Goal: Transaction & Acquisition: Purchase product/service

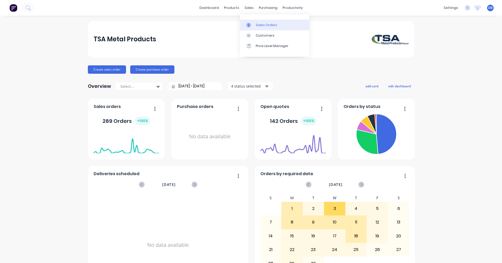
click at [252, 24] on div at bounding box center [250, 25] width 8 height 5
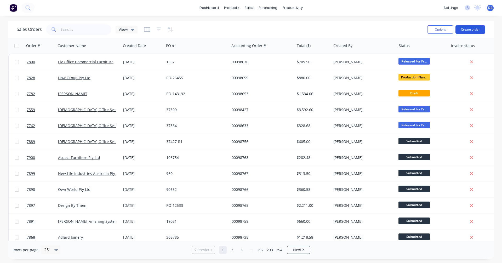
click at [470, 28] on button "Create order" at bounding box center [470, 29] width 30 height 8
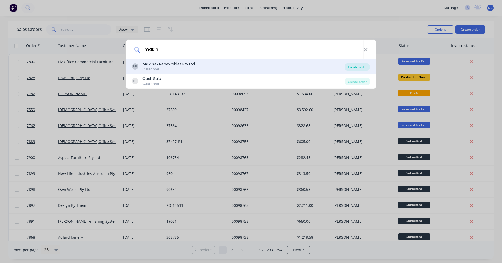
type input "makin"
click at [361, 66] on div "Create order" at bounding box center [357, 66] width 25 height 7
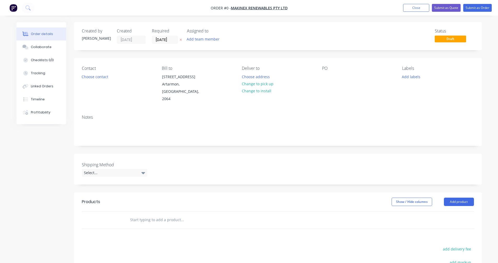
click at [142, 215] on input "text" at bounding box center [182, 220] width 105 height 10
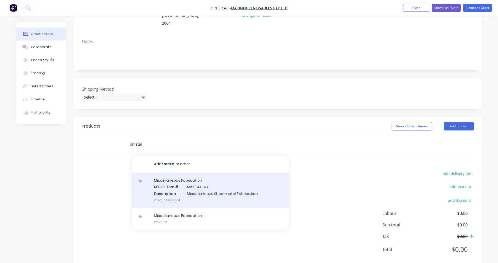
scroll to position [78, 0]
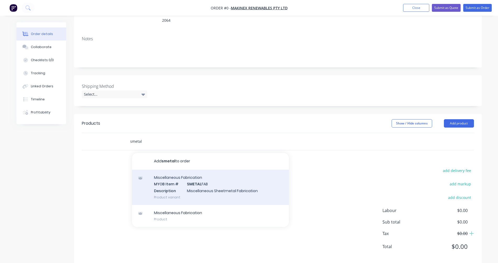
type input "smetal"
click at [205, 179] on div "Miscellaneous Fabrication MYOB Item # SMETAL FAB Description Miscellaneous Shee…" at bounding box center [210, 187] width 157 height 35
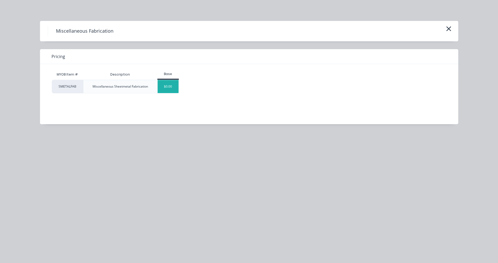
click at [169, 89] on div "$0.00" at bounding box center [168, 86] width 21 height 13
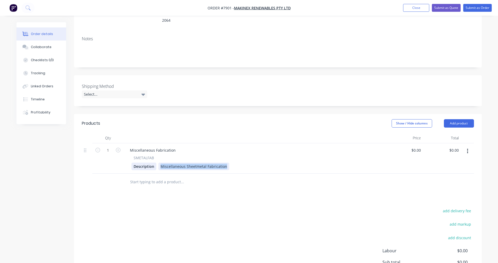
drag, startPoint x: 226, startPoint y: 159, endPoint x: 154, endPoint y: 158, distance: 71.9
click at [154, 163] on div "Description Miscellaneous Sheetmetal Fabrication" at bounding box center [253, 167] width 244 height 8
paste div
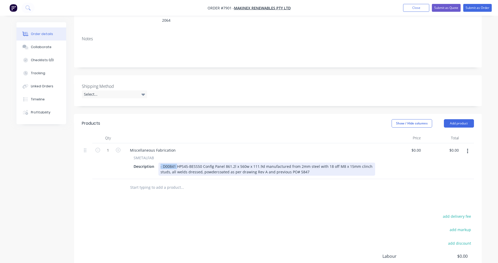
drag, startPoint x: 176, startPoint y: 158, endPoint x: 158, endPoint y: 159, distance: 18.3
click at [158, 163] on div "- D00841 HPS45-BESS50 Config Panel 861.2l x 560w x 111.9d manufactured from 2mm…" at bounding box center [266, 169] width 217 height 13
click at [326, 163] on div "PT10005 HPS1520 IO Panel 861l x 556w x 137d manufactured from 2mm steel with 16…" at bounding box center [266, 169] width 217 height 13
click at [360, 163] on div "PT10005 HPS1520 IO Panel 861l x 556w x 137d manufactured from 2mm steel with 16…" at bounding box center [266, 169] width 217 height 13
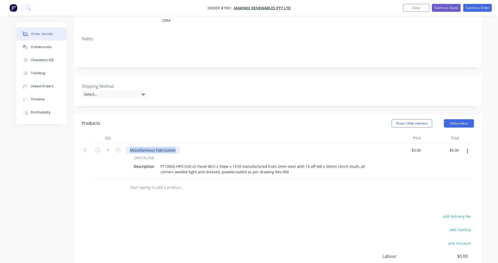
drag, startPoint x: 174, startPoint y: 144, endPoint x: 128, endPoint y: 141, distance: 45.3
click at [128, 146] on div "Miscellaneous Fabrication" at bounding box center [153, 150] width 54 height 8
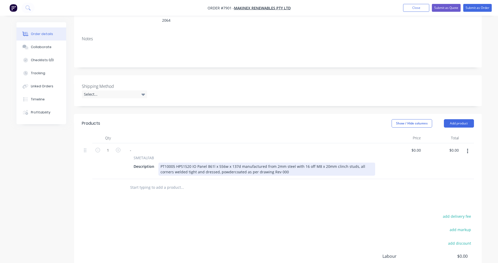
click at [259, 163] on div "PT10005 HPS1520 IO Panel 861l x 556w x 137d manufactured from 2mm steel with 16…" at bounding box center [266, 169] width 217 height 13
type input "$531.00"
click at [340, 163] on div "PT10005 HPS1520 IO Panel 861l x 556w x 137d manufactured from 2mm steel with 16…" at bounding box center [266, 169] width 217 height 13
type input "$541.00"
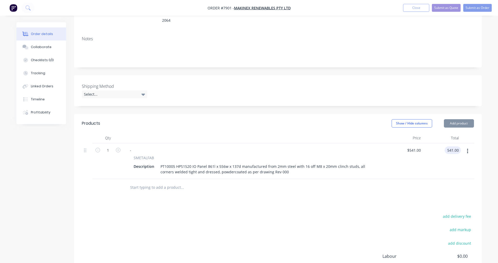
type input "$541.00"
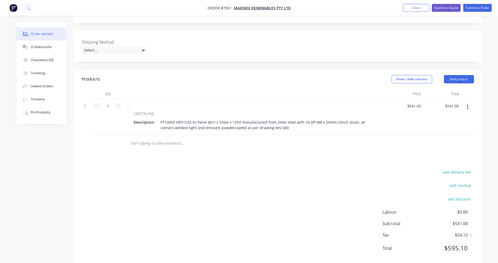
scroll to position [126, 0]
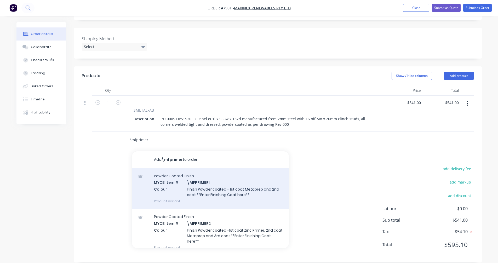
type input "\mfprimer"
click at [217, 181] on div "Powder Coated Finish MYOB Item # \MFPRIMER 1 Colour Finish Powder coated - 1st …" at bounding box center [210, 188] width 157 height 41
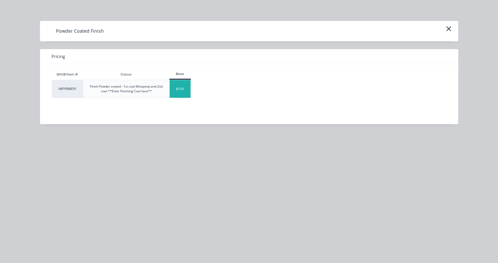
click at [187, 91] on div "$0.00" at bounding box center [180, 89] width 21 height 18
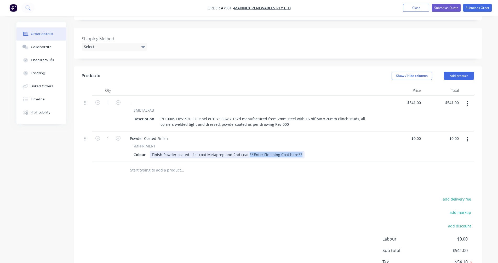
drag, startPoint x: 270, startPoint y: 147, endPoint x: 246, endPoint y: 146, distance: 23.8
click at [246, 151] on div "Finish Powder coated - 1st coat Metaprep and 2nd coat **Enter Finishing Coat he…" at bounding box center [227, 155] width 155 height 8
type input "$0.00"
click at [136, 165] on input "text" at bounding box center [182, 170] width 105 height 10
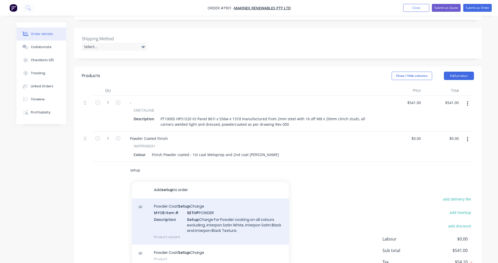
type input "setup"
click at [206, 213] on div "Powder Coat Setup Charge MYOB Item # SETUP POWDER Description Setup Charge For …" at bounding box center [210, 221] width 157 height 46
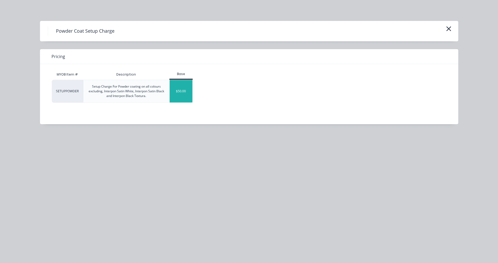
click at [180, 96] on div "$50.00" at bounding box center [181, 91] width 23 height 22
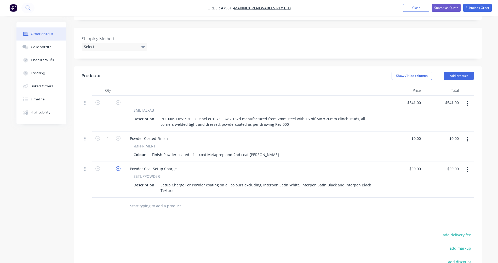
click at [120, 165] on button "button" at bounding box center [118, 167] width 7 height 5
type input "2"
type input "$100.00"
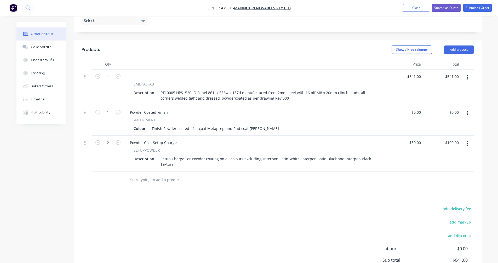
scroll to position [74, 0]
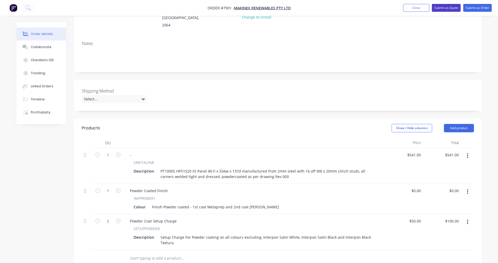
click at [446, 6] on button "Submit as Quote" at bounding box center [446, 8] width 29 height 8
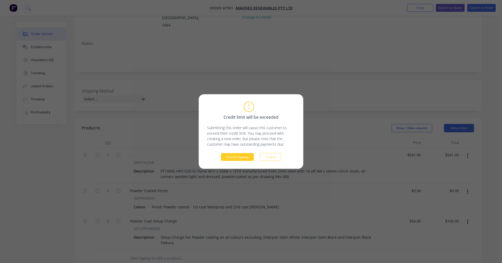
click at [240, 158] on button "Submit anyway" at bounding box center [237, 157] width 33 height 8
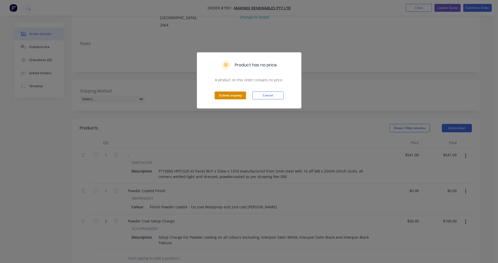
click at [230, 94] on button "Submit anyway" at bounding box center [230, 95] width 31 height 8
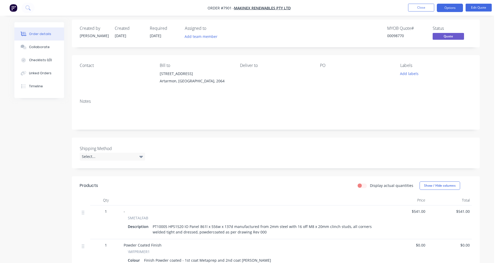
scroll to position [0, 0]
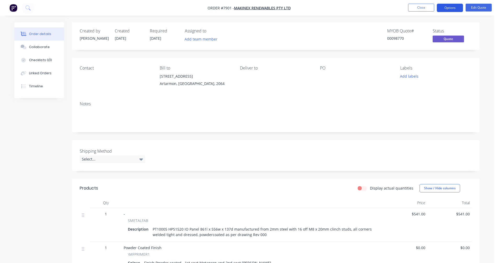
click at [449, 8] on button "Options" at bounding box center [450, 8] width 26 height 8
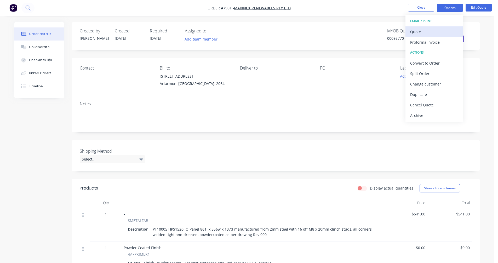
click at [422, 34] on div "Quote" at bounding box center [434, 32] width 48 height 8
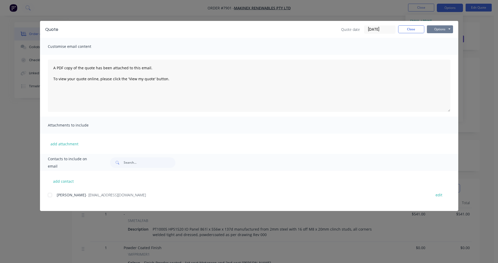
click at [443, 31] on button "Options" at bounding box center [440, 29] width 26 height 8
click at [443, 41] on button "Preview" at bounding box center [443, 38] width 33 height 9
click at [409, 28] on button "Close" at bounding box center [411, 29] width 26 height 8
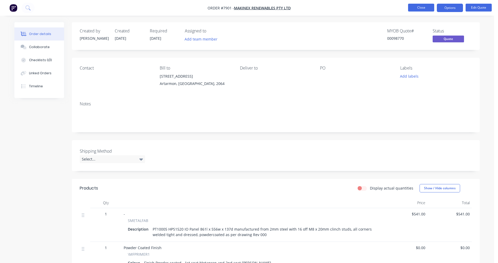
click at [416, 7] on button "Close" at bounding box center [421, 8] width 26 height 8
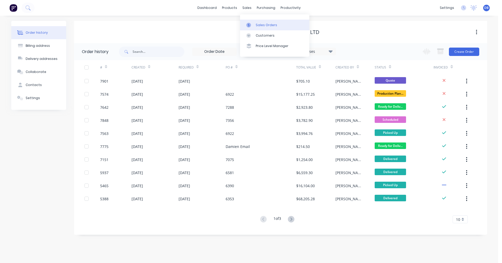
click at [256, 22] on link "Sales Orders" at bounding box center [274, 25] width 69 height 10
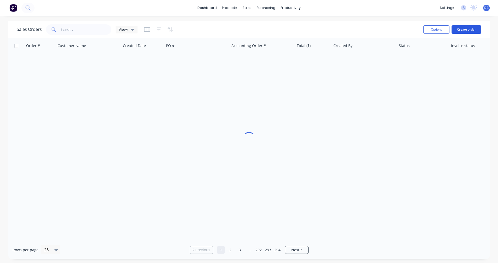
click at [467, 30] on button "Create order" at bounding box center [466, 29] width 30 height 8
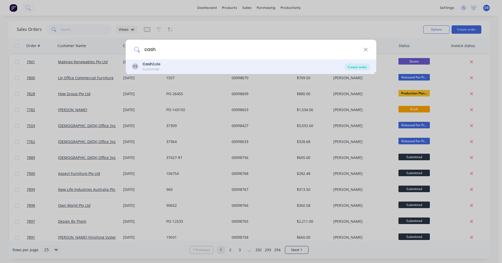
type input "cash"
click at [357, 67] on div "Create order" at bounding box center [357, 66] width 25 height 7
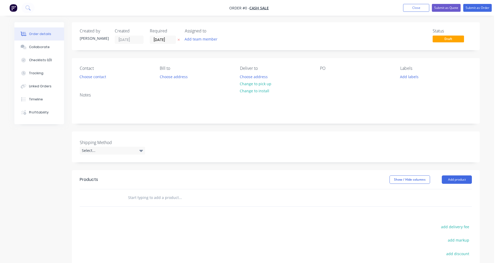
click at [142, 198] on input "text" at bounding box center [180, 197] width 105 height 10
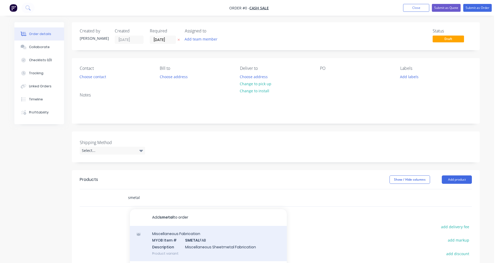
type input "smetal"
click at [194, 248] on div "Miscellaneous Fabrication MYOB Item # SMETAL FAB Description Miscellaneous Shee…" at bounding box center [208, 243] width 157 height 35
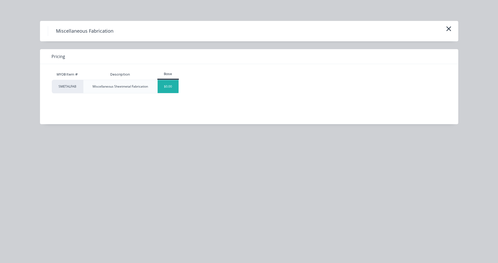
click at [168, 86] on div "$0.00" at bounding box center [168, 86] width 21 height 13
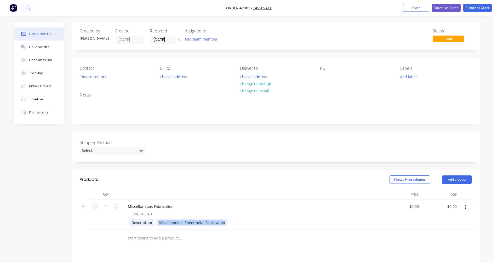
drag, startPoint x: 223, startPoint y: 223, endPoint x: 151, endPoint y: 222, distance: 71.9
click at [151, 222] on div "Description Miscellaneous Sheetmetal Fabrication" at bounding box center [251, 223] width 244 height 8
drag, startPoint x: 295, startPoint y: 223, endPoint x: 307, endPoint y: 223, distance: 12.0
click at [296, 223] on div "Custom Wall Mounted Enclosure 1200l x 1100w x 400h x 1.5mm 304 #4 Stainless Ste…" at bounding box center [233, 223] width 155 height 8
drag, startPoint x: 305, startPoint y: 223, endPoint x: 314, endPoint y: 223, distance: 9.1
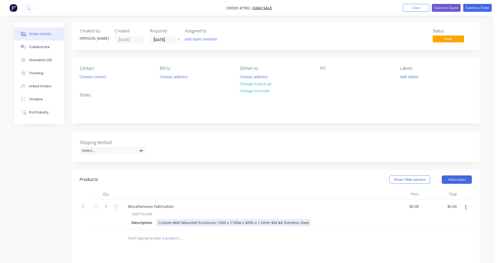
click at [305, 223] on div "Custom Wall Mounted Enclosure 1200l x 1100w x 400h x 1.5mm 304 #4 Stainless Ste…" at bounding box center [233, 223] width 155 height 8
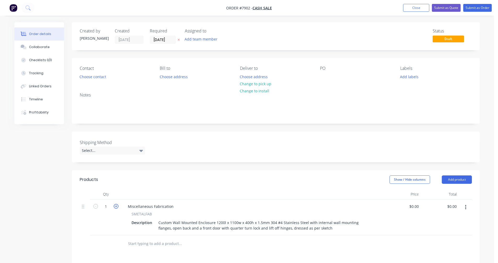
click at [116, 205] on icon "button" at bounding box center [116, 206] width 5 height 5
type input "4"
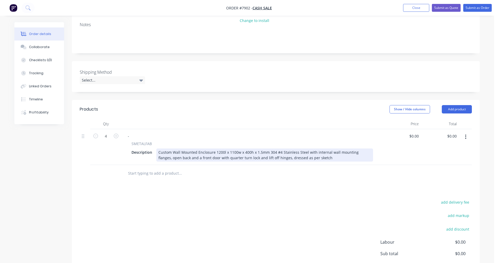
scroll to position [78, 0]
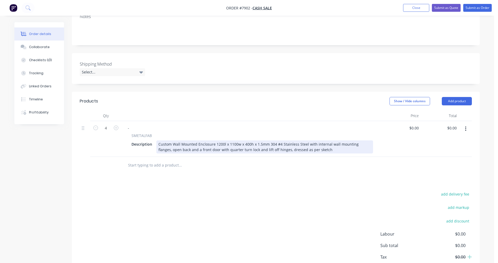
click at [214, 149] on div "Custom Wall Mounted Enclosure 1200l x 1100w x 400h x 1.5mm 304 #4 Stainless Ste…" at bounding box center [264, 146] width 217 height 13
click at [264, 143] on div "Custom Wall Mounted Enclosure 1200l x 1100w x 400h x 1.5mm 304 #4 Stainless Ste…" at bounding box center [264, 146] width 217 height 13
type input "$1,423.00"
type input "$5,692.00"
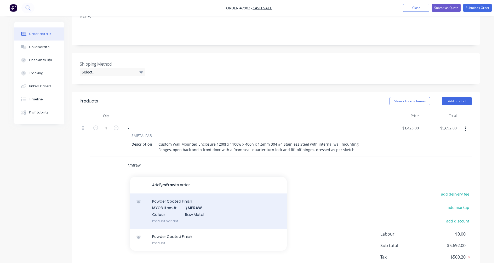
type input "\mfraw"
click at [196, 207] on div "Powder Coated Finish MYOB Item # \MFRAW Colour Raw Metal Product variant" at bounding box center [208, 210] width 157 height 35
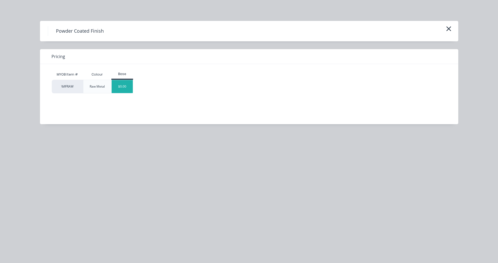
click at [120, 86] on div "$0.00" at bounding box center [122, 86] width 21 height 13
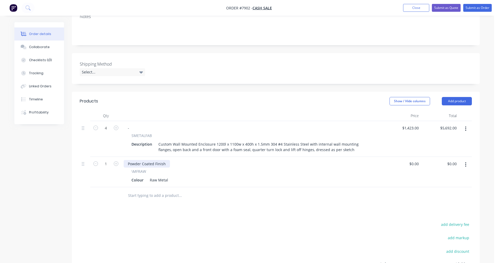
click at [165, 164] on div "Powder Coated Finish" at bounding box center [147, 164] width 46 height 8
drag, startPoint x: 165, startPoint y: 164, endPoint x: 124, endPoint y: 161, distance: 41.1
click at [124, 161] on div "Powder Coated Finish" at bounding box center [147, 164] width 46 height 8
drag, startPoint x: 167, startPoint y: 180, endPoint x: 144, endPoint y: 176, distance: 23.3
click at [144, 176] on div "Colour Raw Metal" at bounding box center [251, 180] width 244 height 8
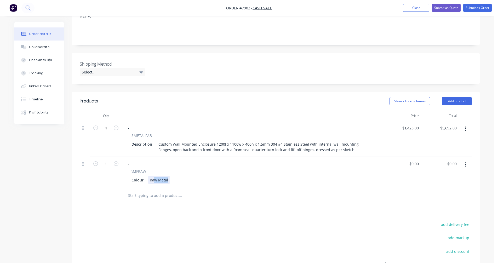
click at [155, 182] on div "Raw Metal" at bounding box center [159, 180] width 22 height 8
click at [162, 180] on div "Raw Metal" at bounding box center [159, 180] width 22 height 8
drag, startPoint x: 168, startPoint y: 179, endPoint x: 142, endPoint y: 180, distance: 25.9
click at [146, 180] on div "Colour Raw Metal" at bounding box center [251, 180] width 244 height 8
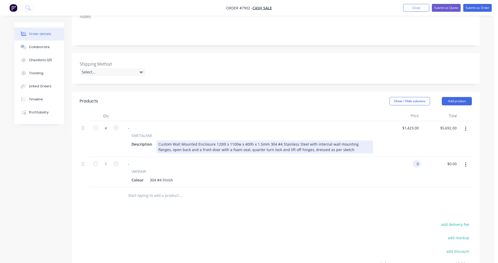
type input "$0.00"
click at [208, 146] on div "Custom Wall Mounted Enclosure 1200l x 1100w x 400h x 1.5mm 304 #4 Stainless Ste…" at bounding box center [264, 146] width 217 height 13
click at [209, 144] on div "Custom Wall Mounted Enclosure 1200l x 1100w x 400h x 1.5mm 304 #4 Stainless Ste…" at bounding box center [264, 146] width 217 height 13
type input "$1,165.00"
type input "$4,660.00"
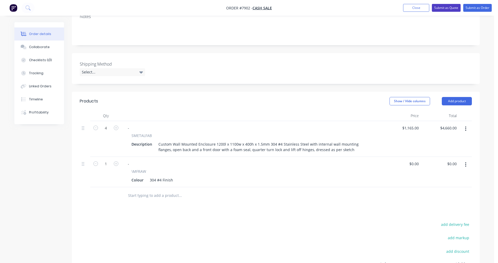
click at [441, 8] on button "Submit as Quote" at bounding box center [446, 8] width 29 height 8
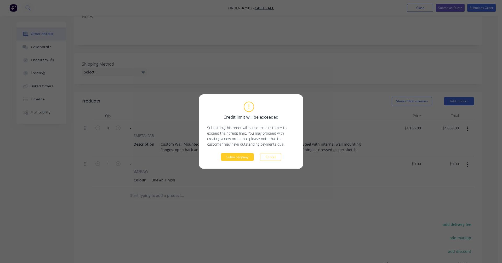
click at [238, 156] on button "Submit anyway" at bounding box center [237, 157] width 33 height 8
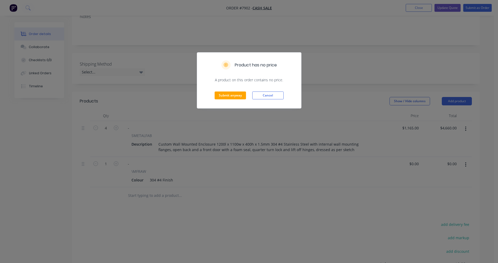
scroll to position [0, 0]
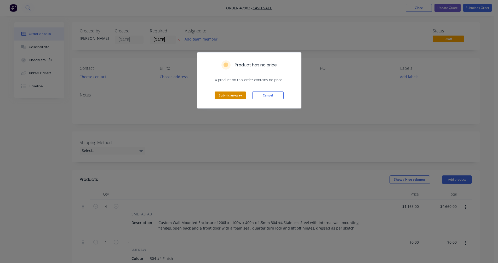
click at [231, 94] on button "Submit anyway" at bounding box center [230, 95] width 31 height 8
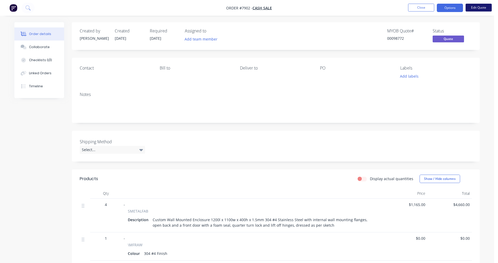
click at [479, 7] on button "Edit Quote" at bounding box center [479, 8] width 26 height 8
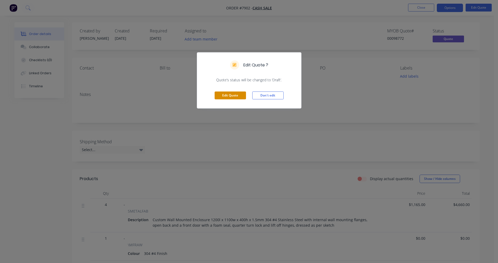
click at [232, 94] on button "Edit Quote" at bounding box center [230, 95] width 31 height 8
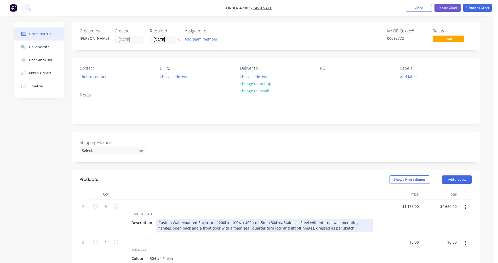
click at [283, 222] on div "Custom Wall Mounted Enclosure 1200l x 1100w x 400h x 1.5mm 304 #4 Stainless Ste…" at bounding box center [264, 225] width 217 height 13
type input "$1,189.00"
type input "$4,756.00"
drag, startPoint x: 235, startPoint y: 228, endPoint x: 238, endPoint y: 228, distance: 2.9
click at [236, 228] on div "Custom Wall Mounted Enclosure 1200l x 1100w x 400h x 1.5mm 304 #4 Stainless Ste…" at bounding box center [264, 225] width 217 height 13
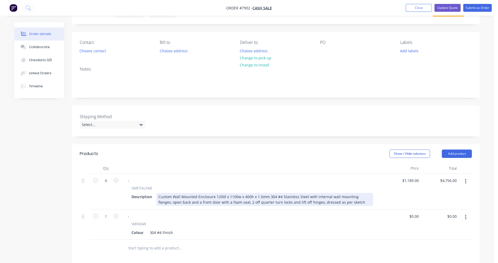
scroll to position [26, 0]
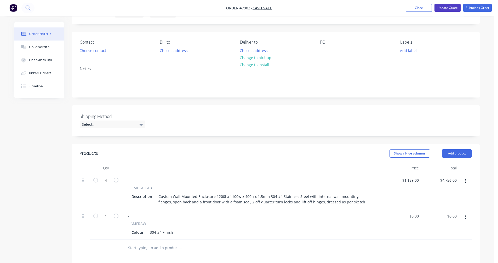
click at [448, 7] on button "Update Quote" at bounding box center [447, 8] width 26 height 8
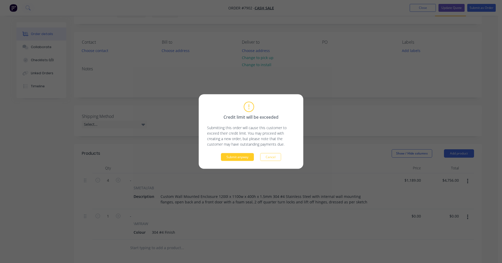
click at [236, 156] on button "Submit anyway" at bounding box center [237, 157] width 33 height 8
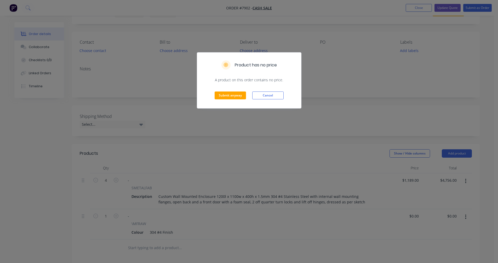
scroll to position [0, 0]
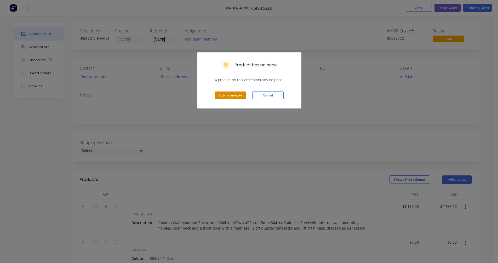
click at [231, 96] on button "Submit anyway" at bounding box center [230, 95] width 31 height 8
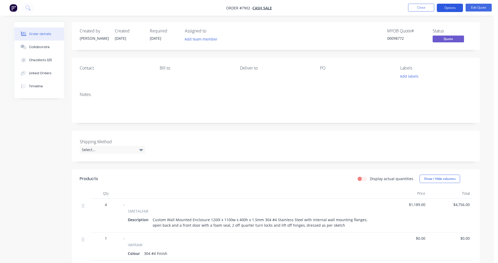
click at [445, 8] on button "Options" at bounding box center [450, 8] width 26 height 8
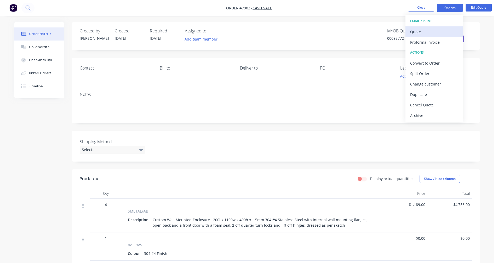
click at [420, 31] on div "Quote" at bounding box center [434, 32] width 48 height 8
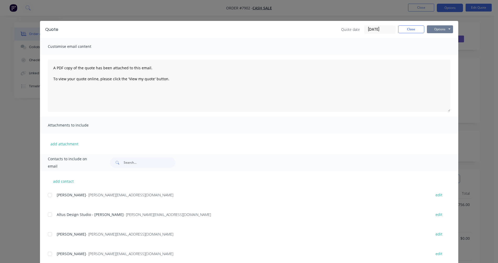
click at [433, 29] on button "Options" at bounding box center [440, 29] width 26 height 8
click at [432, 38] on button "Preview" at bounding box center [443, 38] width 33 height 9
click at [409, 30] on button "Close" at bounding box center [411, 29] width 26 height 8
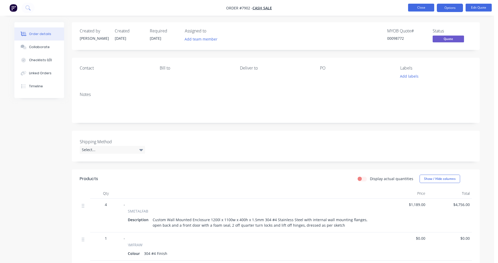
click at [418, 8] on button "Close" at bounding box center [421, 8] width 26 height 8
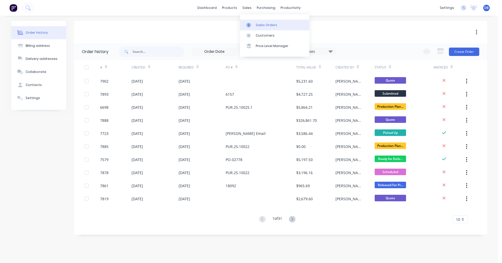
click at [258, 24] on div "Sales Orders" at bounding box center [266, 25] width 21 height 5
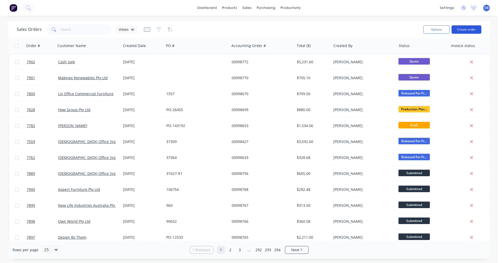
click at [468, 30] on button "Create order" at bounding box center [466, 29] width 30 height 8
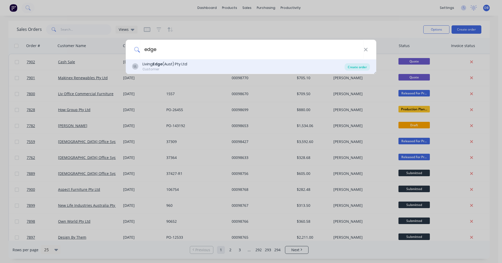
type input "edge"
click at [352, 66] on div "Create order" at bounding box center [357, 66] width 25 height 7
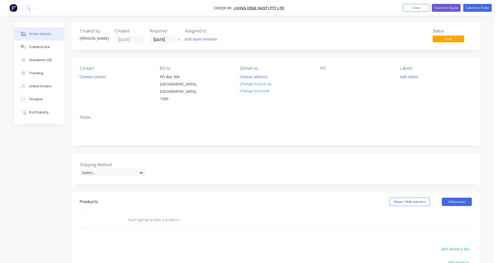
click at [141, 215] on input "text" at bounding box center [180, 220] width 105 height 10
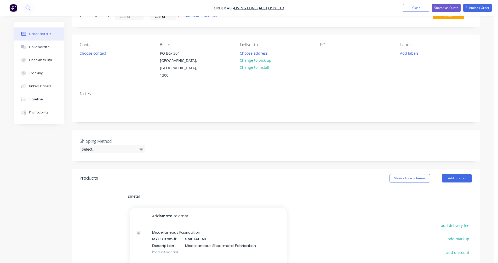
scroll to position [80, 0]
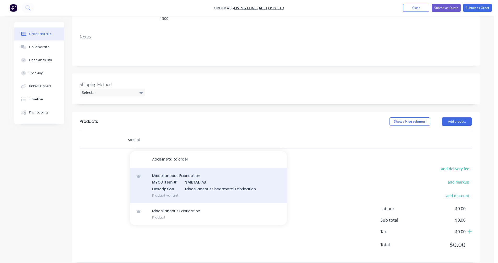
type input "smetal"
click at [199, 182] on div "Miscellaneous Fabrication MYOB Item # SMETAL FAB Description Miscellaneous Shee…" at bounding box center [208, 185] width 157 height 35
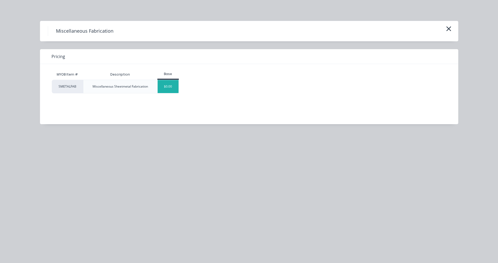
click at [170, 83] on div "$0.00" at bounding box center [168, 86] width 21 height 13
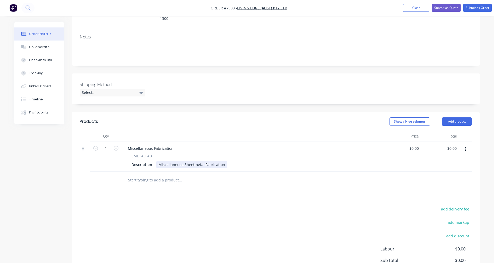
click at [221, 161] on div "Miscellaneous Sheetmetal Fabrication" at bounding box center [191, 165] width 71 height 8
click at [222, 161] on div "Miscellaneous Sheetmetal Fabrication" at bounding box center [191, 165] width 71 height 8
drag, startPoint x: 222, startPoint y: 157, endPoint x: 153, endPoint y: 158, distance: 69.8
click at [153, 161] on div "Description Miscellaneous Sheetmetal Fabrication" at bounding box center [251, 165] width 244 height 8
click at [173, 161] on div "Custom Worktop Cladding to suit a 2400l x 800w x 25mm thick MDF top with folded…" at bounding box center [257, 165] width 202 height 8
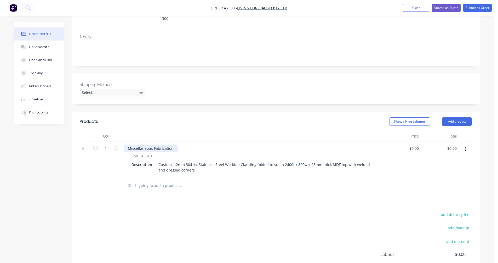
click at [172, 145] on div "Miscellaneous Fabrication" at bounding box center [151, 149] width 54 height 8
click at [171, 145] on div "Miscellaneous Fabrication" at bounding box center [151, 149] width 54 height 8
drag, startPoint x: 172, startPoint y: 141, endPoint x: 123, endPoint y: 137, distance: 49.3
click at [123, 141] on div "Miscellaneous Fabrication SMETALFAB Description Custom 1.2mm 304 #4 Stainless S…" at bounding box center [252, 159] width 261 height 36
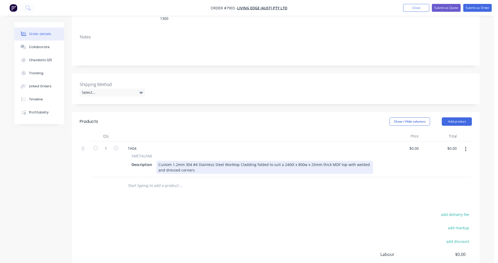
click at [342, 161] on div "Custom 1.2mm 304 #4 Stainless Steel Worktop Cladding folded to suit a 2400l x 8…" at bounding box center [264, 167] width 217 height 13
type input "$513.00"
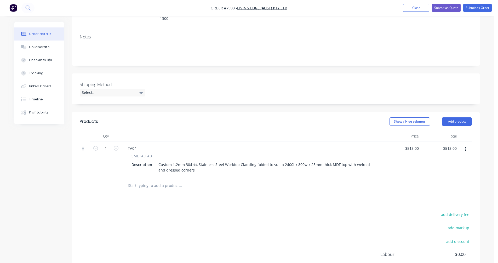
click at [466, 145] on button "button" at bounding box center [466, 149] width 12 height 9
click at [442, 170] on div "Duplicate" at bounding box center [447, 174] width 40 height 8
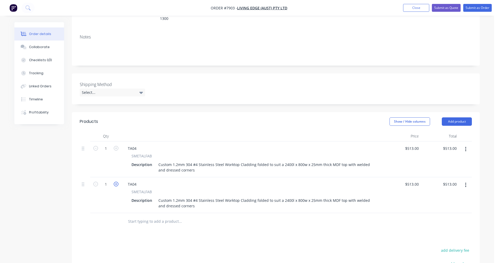
click at [116, 182] on icon "button" at bounding box center [116, 184] width 5 height 5
type input "2"
type input "$1,026.00"
click at [116, 182] on icon "button" at bounding box center [116, 184] width 5 height 5
type input "3"
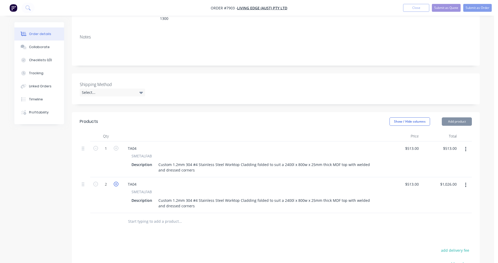
type input "$1,539.00"
click at [116, 182] on icon "button" at bounding box center [116, 184] width 5 height 5
type input "4"
type input "$2,052.00"
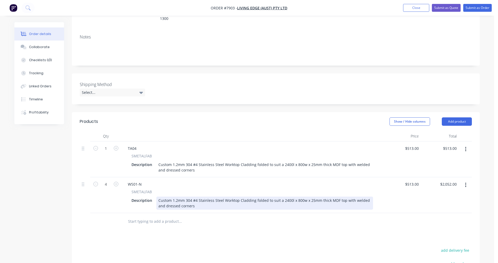
click at [285, 197] on div "Custom 1.2mm 304 #4 Stainless Steel Worktop Cladding folded to suit a 2400l x 8…" at bounding box center [264, 203] width 217 height 13
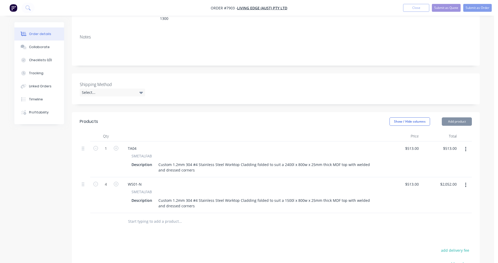
click at [226, 197] on div "Custom 1.2mm 304 #4 Stainless Steel Worktop Cladding folded to suit a 1500l x 8…" at bounding box center [264, 203] width 217 height 13
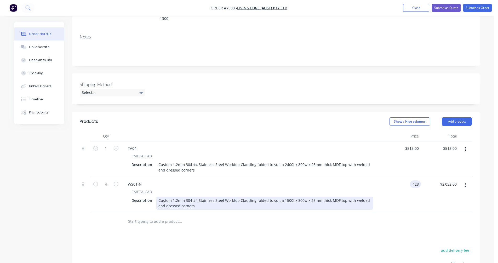
type input "$428.00"
type input "$1,712.00"
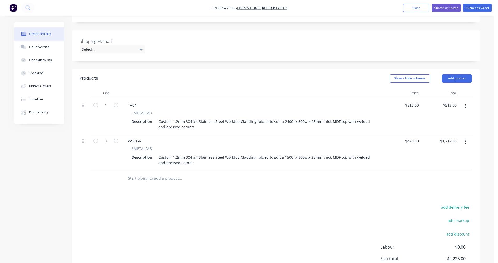
scroll to position [133, 0]
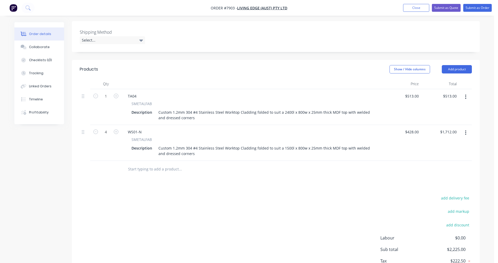
click at [466, 130] on icon "button" at bounding box center [465, 133] width 1 height 6
click at [443, 153] on div "Duplicate" at bounding box center [447, 157] width 40 height 8
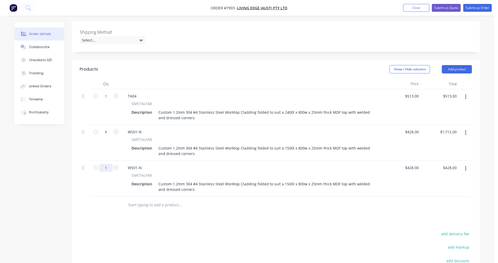
click at [108, 164] on input "1" at bounding box center [106, 168] width 14 height 8
type input "17"
type input "$7,276.00"
type input "$428.00"
click at [137, 164] on div "WS01-N" at bounding box center [135, 168] width 22 height 8
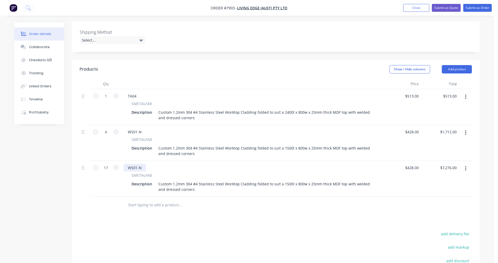
click at [137, 164] on div "WS01-N" at bounding box center [135, 168] width 22 height 8
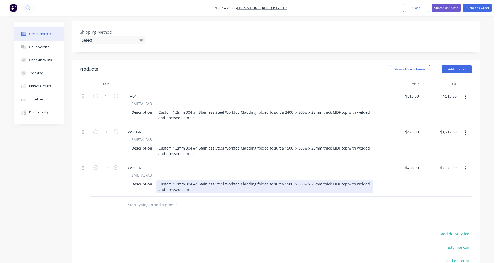
click at [287, 180] on div "Custom 1.2mm 304 #4 Stainless Steel Worktop Cladding folded to suit a 1500l x 8…" at bounding box center [264, 186] width 217 height 13
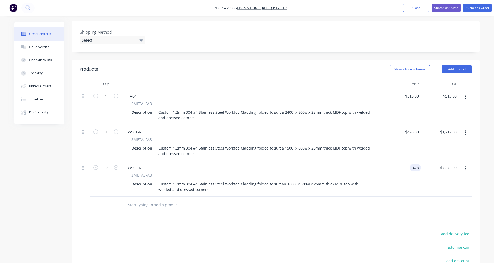
type input "$428.00"
type input "$7,276.00"
click at [466, 166] on icon "button" at bounding box center [465, 168] width 1 height 5
click at [446, 189] on div "Duplicate" at bounding box center [447, 193] width 40 height 8
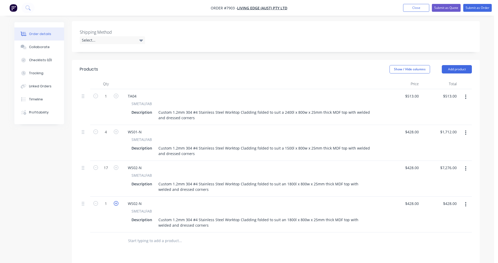
click at [115, 201] on icon "button" at bounding box center [116, 203] width 5 height 5
type input "2"
type input "$856.00"
click at [115, 201] on icon "button" at bounding box center [116, 203] width 5 height 5
type input "3"
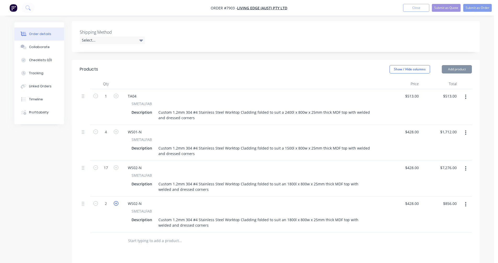
type input "$1,284.00"
click at [115, 201] on icon "button" at bounding box center [116, 203] width 5 height 5
type input "4"
type input "$1,712.00"
click at [115, 201] on icon "button" at bounding box center [116, 203] width 5 height 5
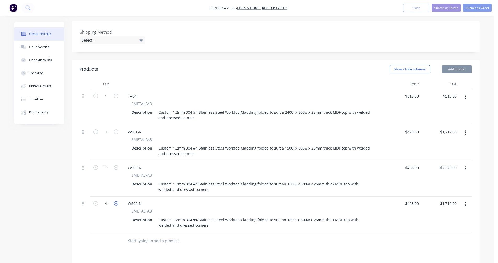
type input "5"
type input "$2,140.00"
click at [140, 200] on div "WS02-N" at bounding box center [135, 204] width 22 height 8
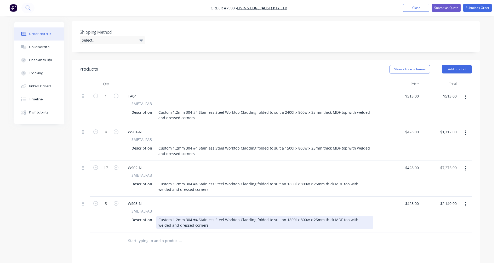
drag, startPoint x: 288, startPoint y: 213, endPoint x: 291, endPoint y: 212, distance: 3.2
click at [288, 216] on div "Custom 1.2mm 304 #4 Stainless Steel Worktop Cladding folded to suit an 1800l x …" at bounding box center [264, 222] width 217 height 13
type input "$428.00"
type input "$2,140.00"
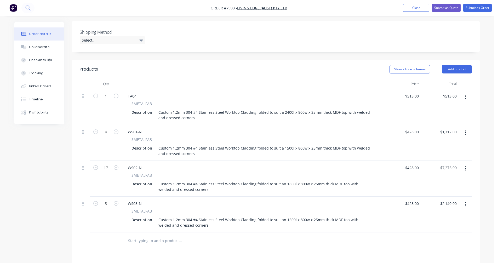
click at [466, 202] on icon "button" at bounding box center [465, 204] width 1 height 5
click at [444, 225] on div "Duplicate" at bounding box center [447, 229] width 40 height 8
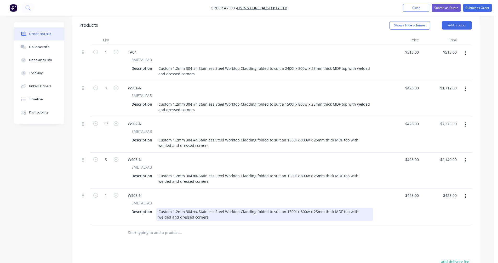
scroll to position [185, 0]
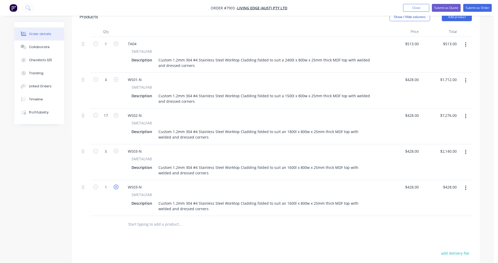
click at [115, 185] on icon "button" at bounding box center [116, 187] width 5 height 5
type input "2"
type input "$856.00"
click at [115, 185] on icon "button" at bounding box center [116, 187] width 5 height 5
type input "3"
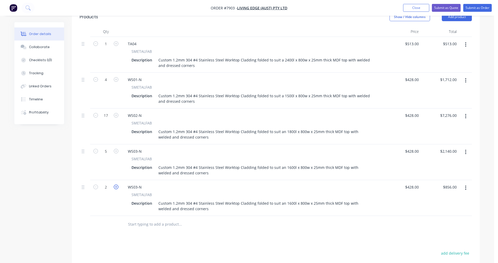
type input "$1,284.00"
click at [115, 185] on icon "button" at bounding box center [116, 187] width 5 height 5
type input "4"
type input "$1,712.00"
click at [136, 183] on div "WS03-N" at bounding box center [135, 187] width 22 height 8
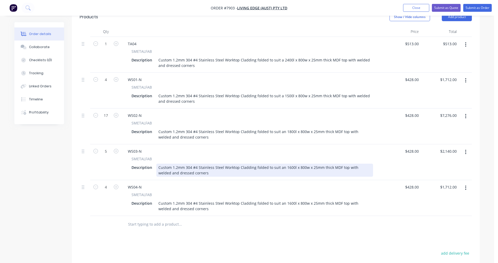
click at [283, 164] on div "Custom 1.2mm 304 #4 Stainless Steel Worktop Cladding folded to suit an 1600l x …" at bounding box center [264, 170] width 217 height 13
click at [282, 164] on div "Custom 1.2mm 304 #4 Stainless Steel Worktop Cladding folded to suit an 1600l x …" at bounding box center [264, 170] width 217 height 13
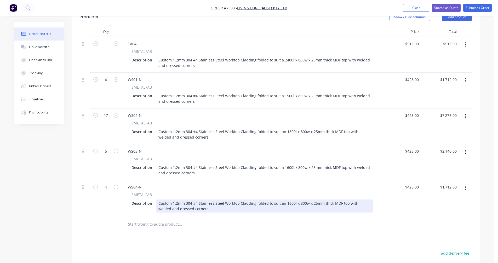
click at [282, 199] on div "Custom 1.2mm 304 #4 Stainless Steel Worktop Cladding folded to suit an 1600l x …" at bounding box center [264, 205] width 217 height 13
type input "$428.00"
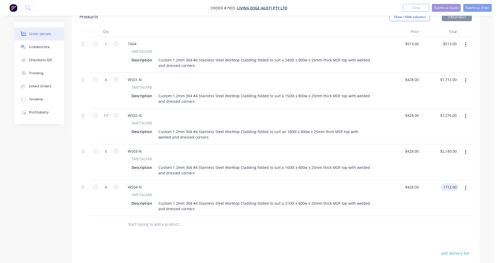
type input "$1,712.00"
click at [467, 40] on button "button" at bounding box center [466, 44] width 12 height 9
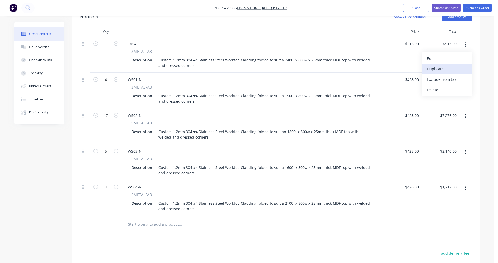
click at [439, 65] on div "Duplicate" at bounding box center [447, 69] width 40 height 8
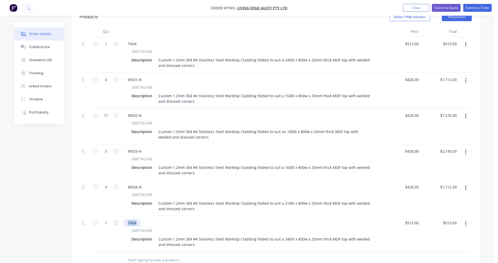
drag, startPoint x: 135, startPoint y: 216, endPoint x: 125, endPoint y: 215, distance: 9.9
click at [125, 219] on div "TA04" at bounding box center [132, 223] width 17 height 8
type input "$513.00"
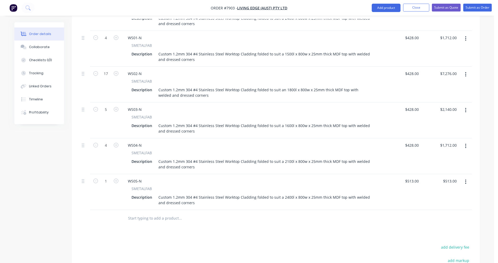
scroll to position [200, 0]
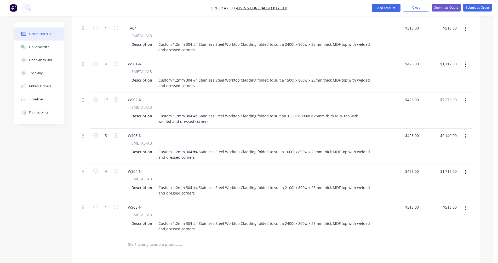
click at [465, 62] on icon "button" at bounding box center [465, 65] width 1 height 6
click at [445, 85] on div "Duplicate" at bounding box center [447, 89] width 40 height 8
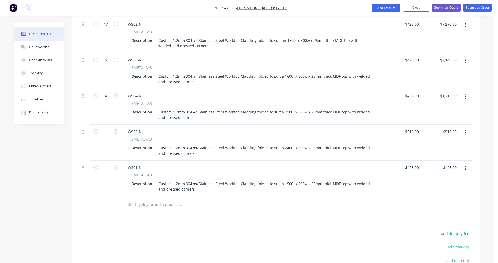
scroll to position [279, 0]
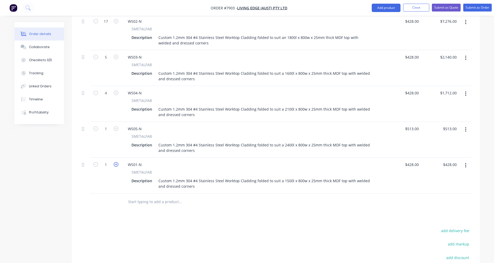
click at [114, 162] on icon "button" at bounding box center [116, 164] width 5 height 5
type input "2"
type input "$856.00"
click at [137, 161] on div "WS01-N" at bounding box center [135, 165] width 22 height 8
type input "$428.00"
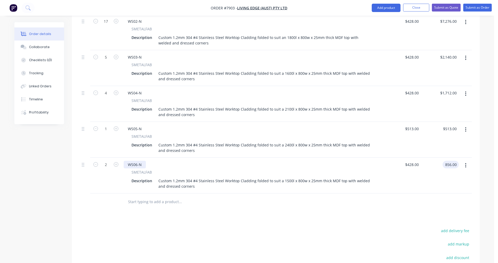
type input "$856.00"
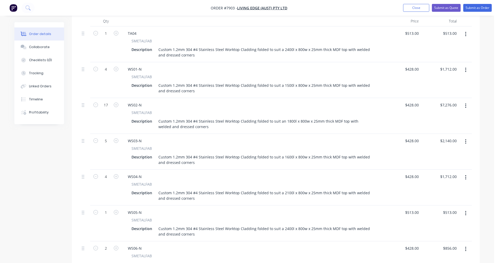
scroll to position [200, 0]
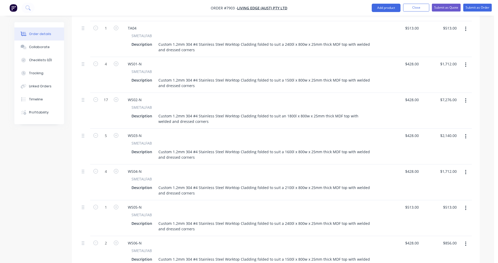
click at [466, 134] on icon "button" at bounding box center [465, 136] width 1 height 5
click at [441, 157] on div "Duplicate" at bounding box center [447, 161] width 40 height 8
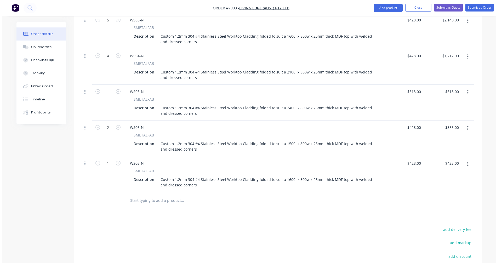
scroll to position [331, 0]
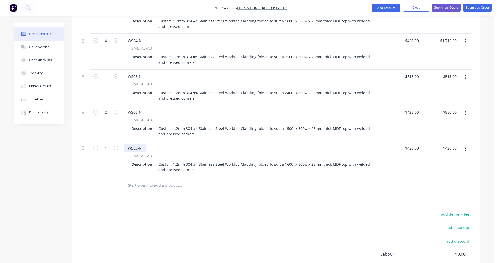
click at [137, 144] on div "WS03-N" at bounding box center [135, 148] width 22 height 8
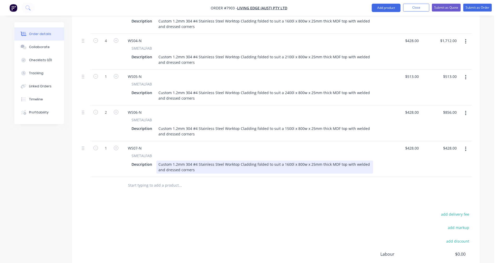
click at [286, 160] on div "Custom 1.2mm 304 #4 Stainless Steel Worktop Cladding folded to suit a 1600l x 8…" at bounding box center [264, 166] width 217 height 13
click at [338, 160] on div "Custom 1.2mm 304 #4 Stainless Steel Worktop Cladding folded to suit a 1600l x 8…" at bounding box center [264, 166] width 217 height 13
type input "$428.00"
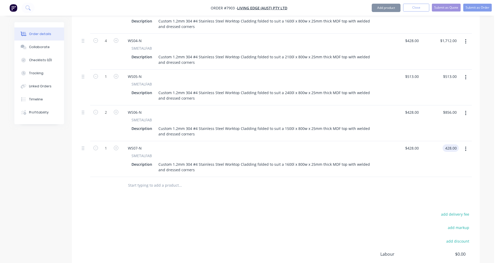
type input "$428.00"
click at [464, 144] on button "button" at bounding box center [466, 148] width 12 height 9
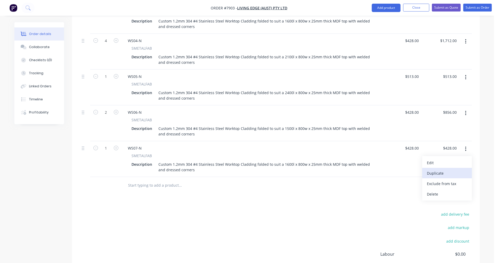
click at [445, 169] on div "Duplicate" at bounding box center [447, 173] width 40 height 8
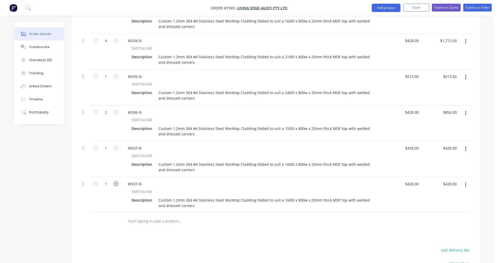
click at [115, 181] on icon "button" at bounding box center [116, 183] width 5 height 5
type input "2"
type input "$856.00"
click at [137, 180] on div "WS07-N" at bounding box center [135, 184] width 22 height 8
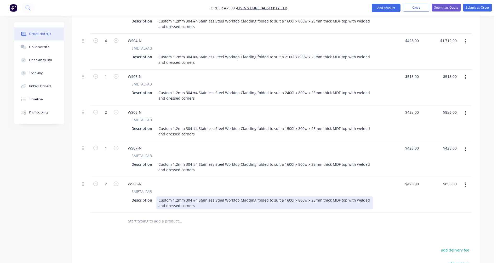
click at [286, 196] on div "Custom 1.2mm 304 #4 Stainless Steel Worktop Cladding folded to suit a 1600l x 8…" at bounding box center [264, 202] width 217 height 13
drag, startPoint x: 286, startPoint y: 192, endPoint x: 290, endPoint y: 191, distance: 4.3
click at [287, 196] on div "Custom 1.2mm 304 #4 Stainless Steel Worktop Cladding folded to suit a 1600l x 8…" at bounding box center [264, 202] width 217 height 13
type input "$428.00"
type input "$856.00"
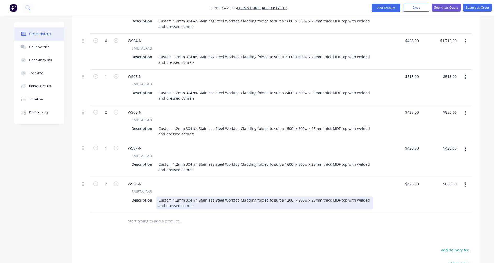
click at [219, 196] on div "Custom 1.2mm 304 #4 Stainless Steel Worktop Cladding folded to suit a 1200l x 8…" at bounding box center [264, 202] width 217 height 13
type input "$301.00"
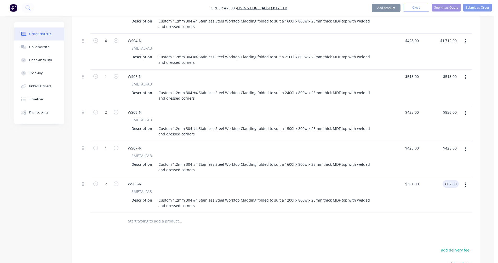
type input "$602.00"
click at [444, 7] on button "Submit as Quote" at bounding box center [446, 8] width 29 height 8
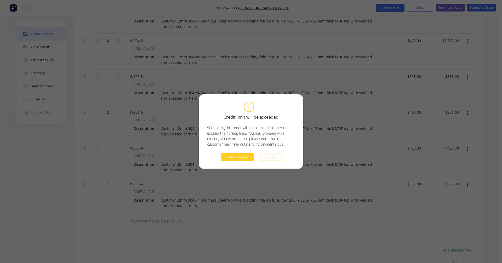
click at [236, 157] on button "Submit anyway" at bounding box center [237, 157] width 33 height 8
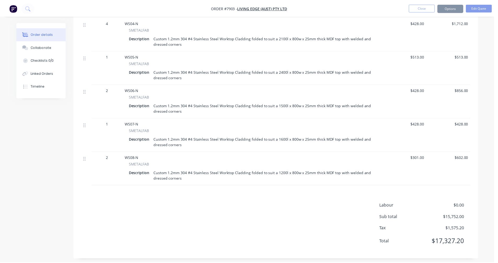
scroll to position [325, 0]
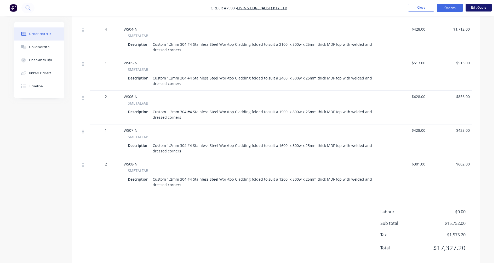
click at [480, 7] on button "Edit Quote" at bounding box center [479, 8] width 26 height 8
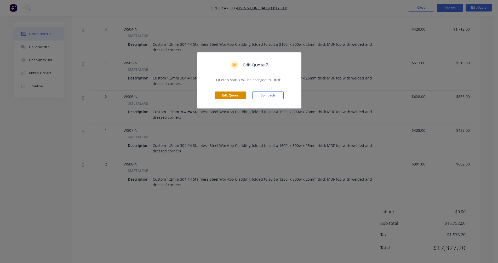
click at [235, 93] on button "Edit Quote" at bounding box center [230, 95] width 31 height 8
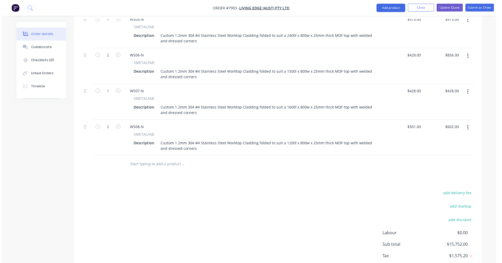
scroll to position [392, 0]
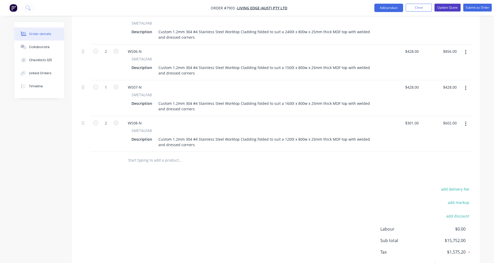
click at [451, 7] on button "Update Quote" at bounding box center [447, 8] width 26 height 8
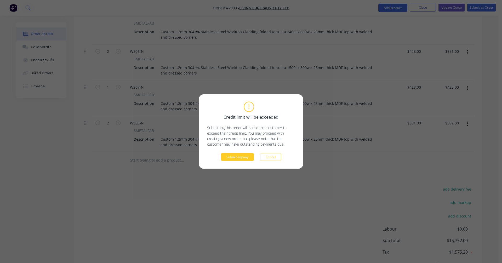
click at [234, 159] on button "Submit anyway" at bounding box center [237, 157] width 33 height 8
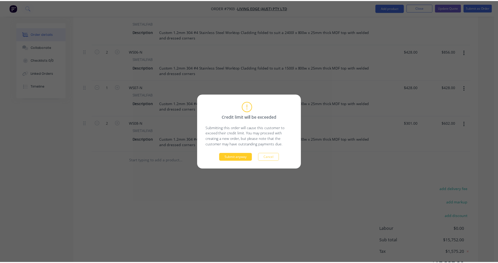
scroll to position [330, 0]
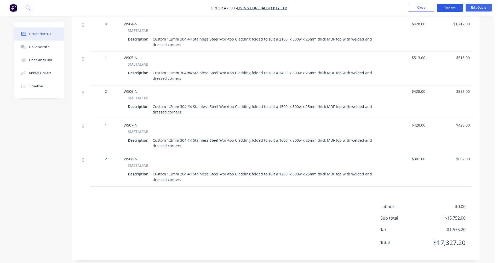
click at [448, 6] on button "Options" at bounding box center [450, 8] width 26 height 8
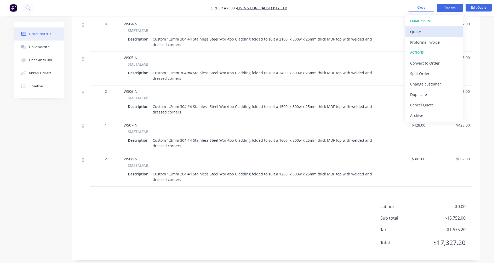
click at [419, 29] on div "Quote" at bounding box center [434, 32] width 48 height 8
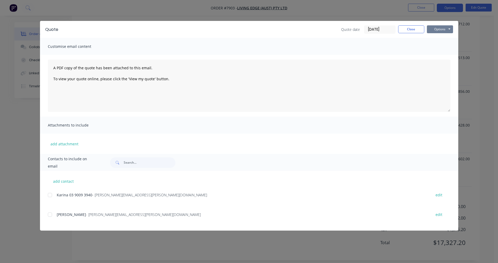
click at [441, 28] on button "Options" at bounding box center [440, 29] width 26 height 8
click at [443, 37] on button "Preview" at bounding box center [443, 38] width 33 height 9
